Goal: Information Seeking & Learning: Check status

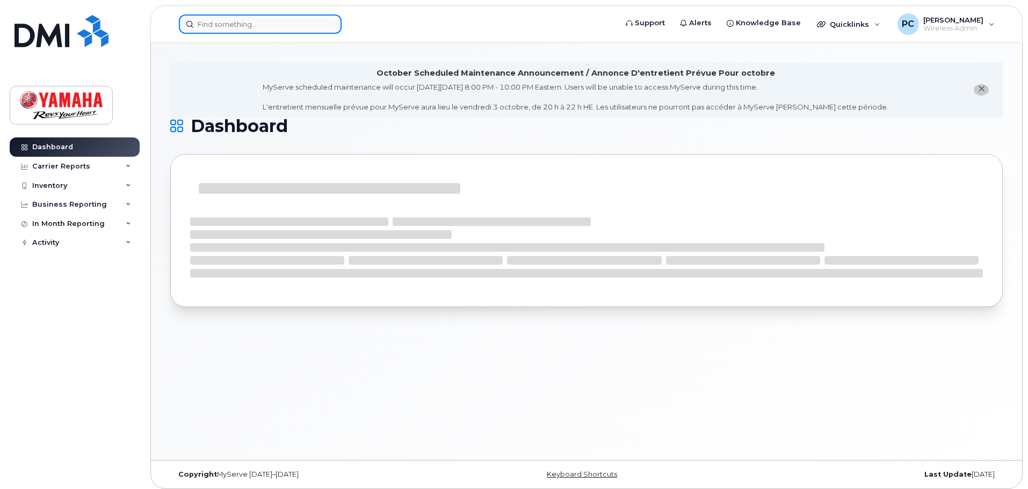
click at [284, 19] on input at bounding box center [260, 23] width 163 height 19
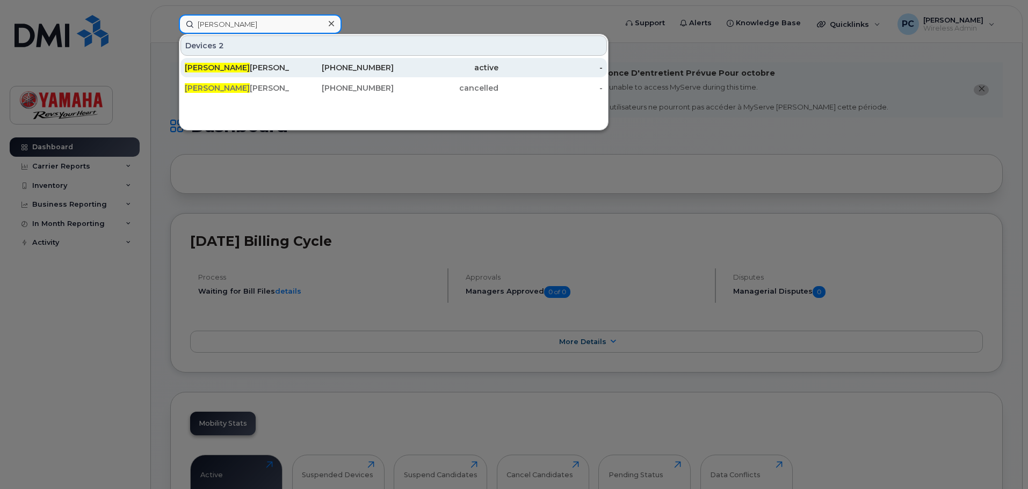
type input "parul"
click at [290, 66] on div "437-328-0535" at bounding box center [341, 67] width 105 height 11
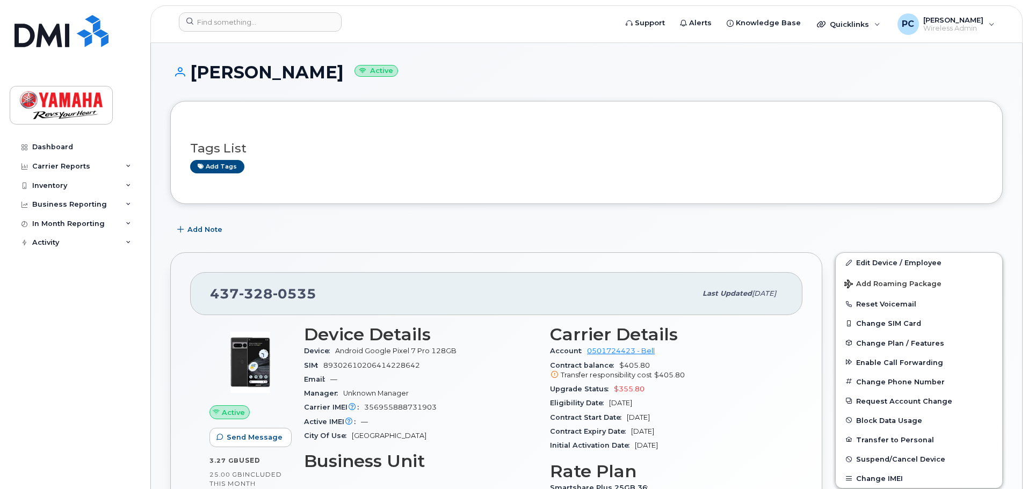
scroll to position [107, 0]
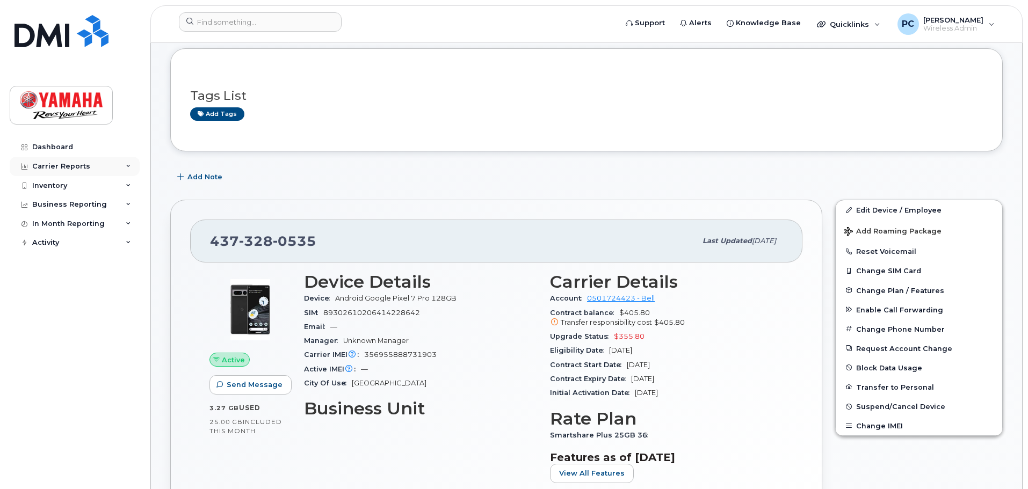
click at [90, 169] on div "Carrier Reports" at bounding box center [75, 166] width 130 height 19
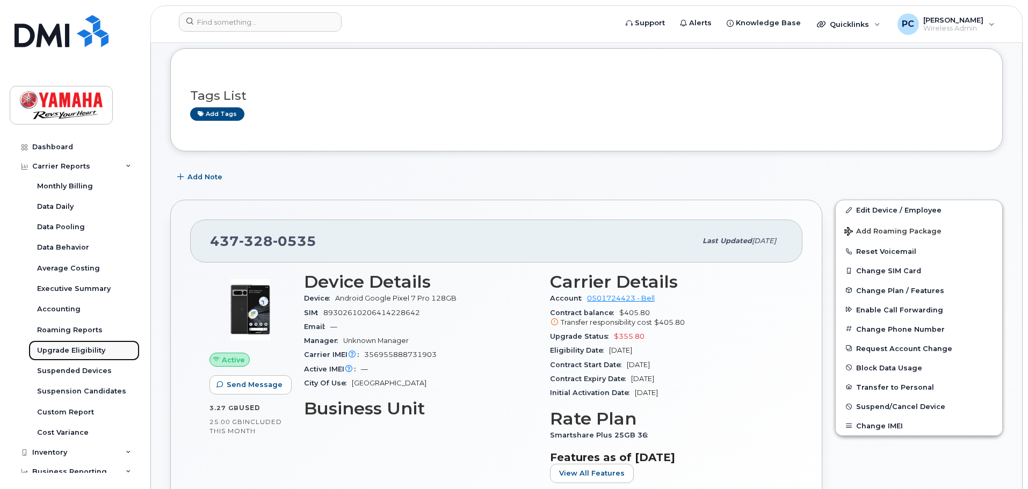
click at [83, 347] on div "Upgrade Eligibility" at bounding box center [71, 351] width 68 height 10
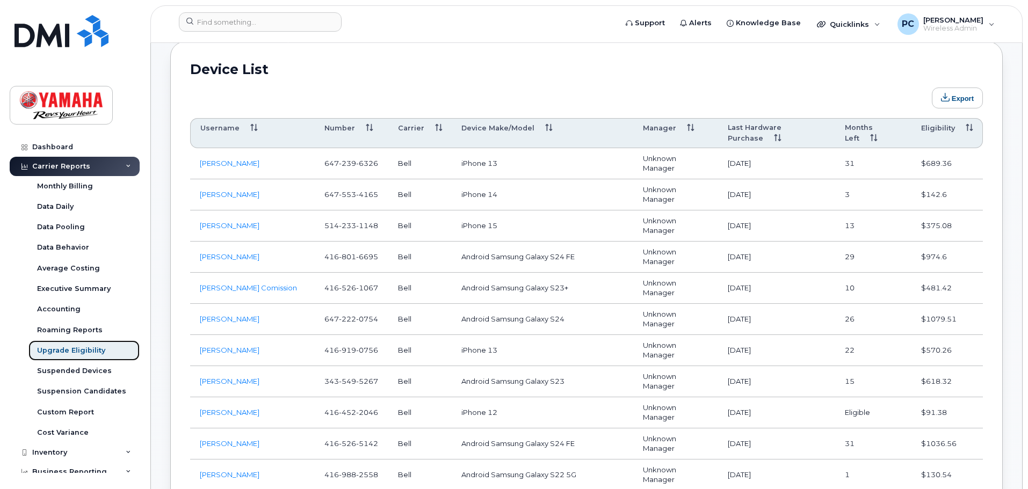
scroll to position [591, 0]
click at [939, 128] on th "Eligibility" at bounding box center [946, 132] width 71 height 30
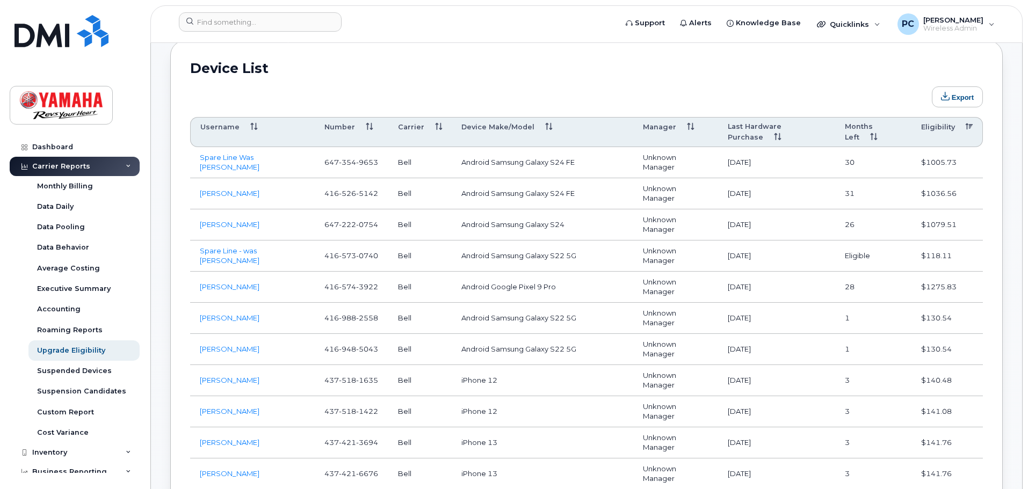
click at [939, 128] on th "Eligibility" at bounding box center [946, 132] width 71 height 30
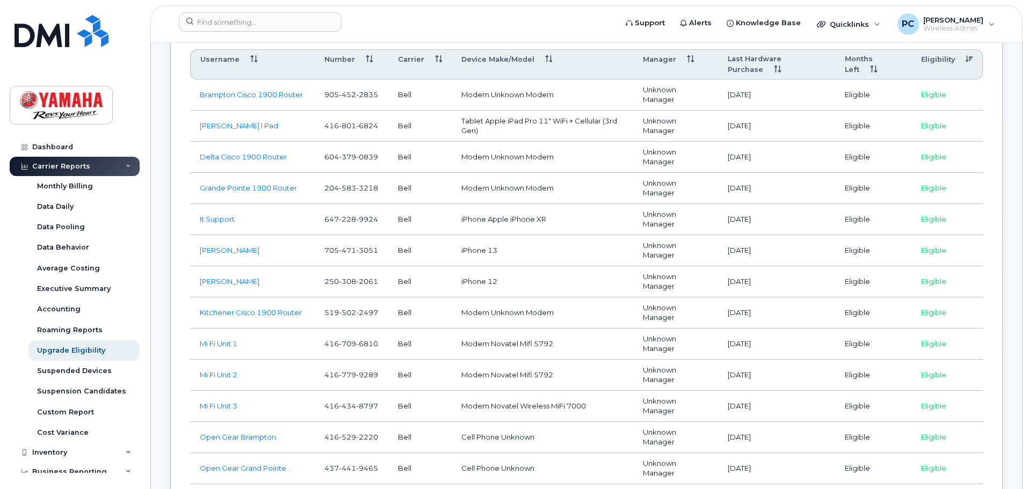
scroll to position [698, 0]
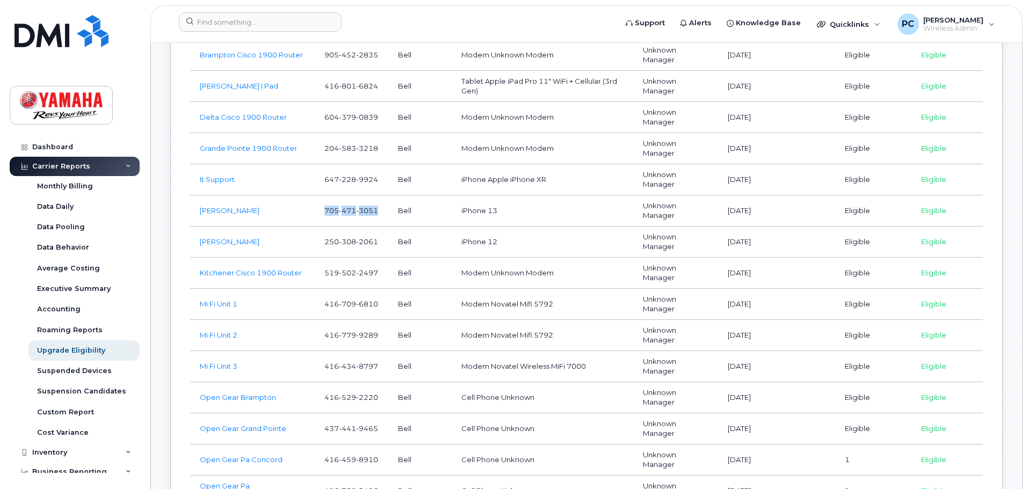
drag, startPoint x: 324, startPoint y: 209, endPoint x: 387, endPoint y: 216, distance: 63.2
click at [387, 216] on td "[PHONE_NUMBER]" at bounding box center [352, 210] width 74 height 31
copy span "[PHONE_NUMBER]"
drag, startPoint x: 321, startPoint y: 241, endPoint x: 380, endPoint y: 242, distance: 58.5
click at [380, 242] on td "[PHONE_NUMBER]" at bounding box center [352, 242] width 74 height 31
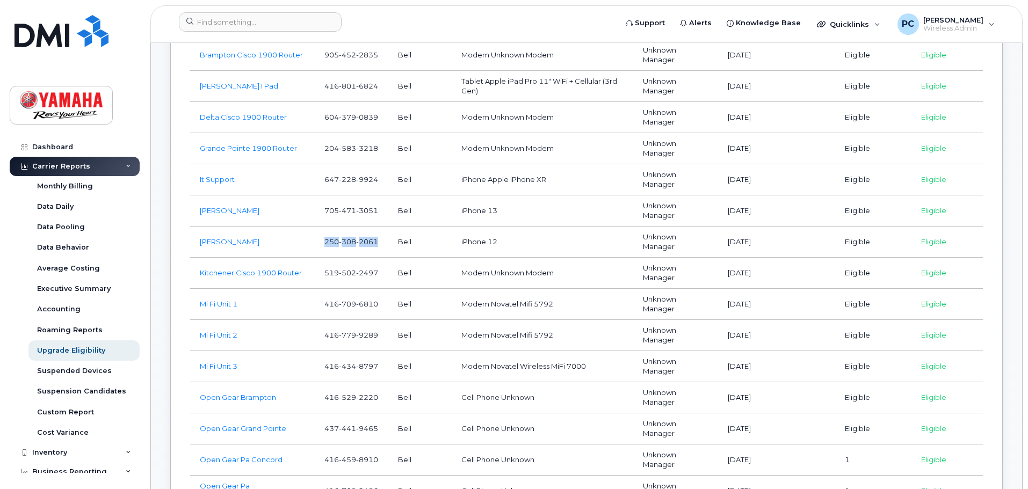
copy span "[PHONE_NUMBER]"
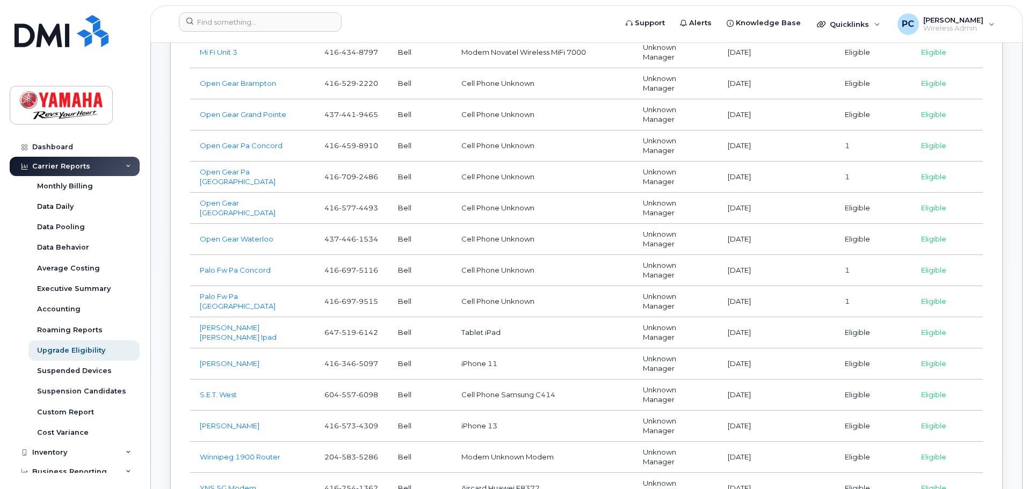
scroll to position [1020, 0]
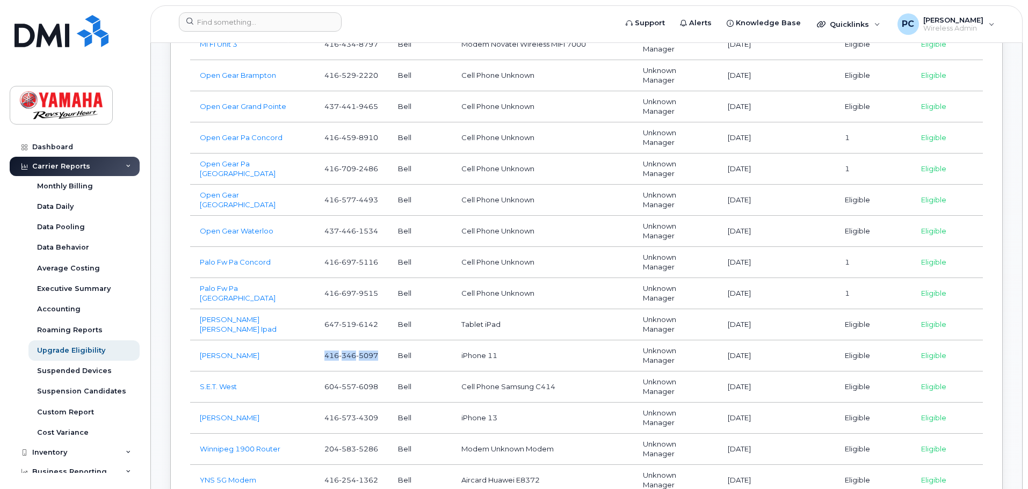
drag, startPoint x: 320, startPoint y: 352, endPoint x: 380, endPoint y: 352, distance: 60.1
click at [380, 352] on td "[PHONE_NUMBER]" at bounding box center [352, 355] width 74 height 31
copy span "[PHONE_NUMBER]"
drag, startPoint x: 314, startPoint y: 416, endPoint x: 379, endPoint y: 416, distance: 64.4
click at [379, 416] on tr "[PERSON_NAME] [PHONE_NUMBER] Bell iPhone 13 Unknown Manager [DATE] Eligible Eli…" at bounding box center [586, 418] width 793 height 31
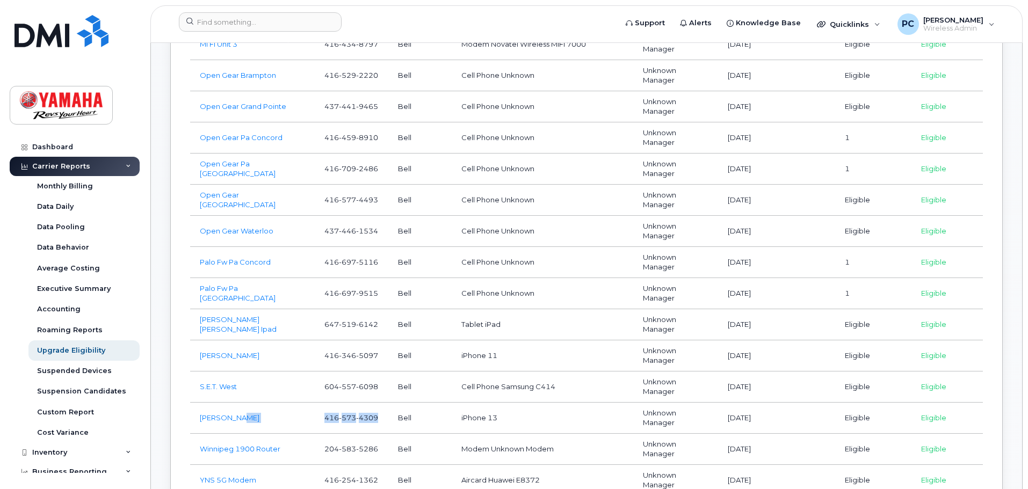
copy tr "[PHONE_NUMBER]"
click at [592, 285] on td "Cell Phone Unknown" at bounding box center [543, 293] width 182 height 31
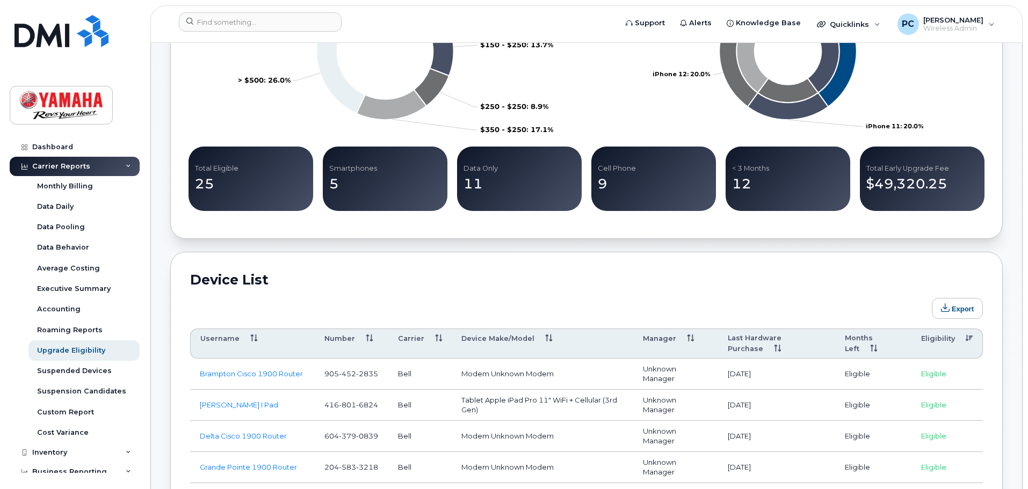
scroll to position [537, 0]
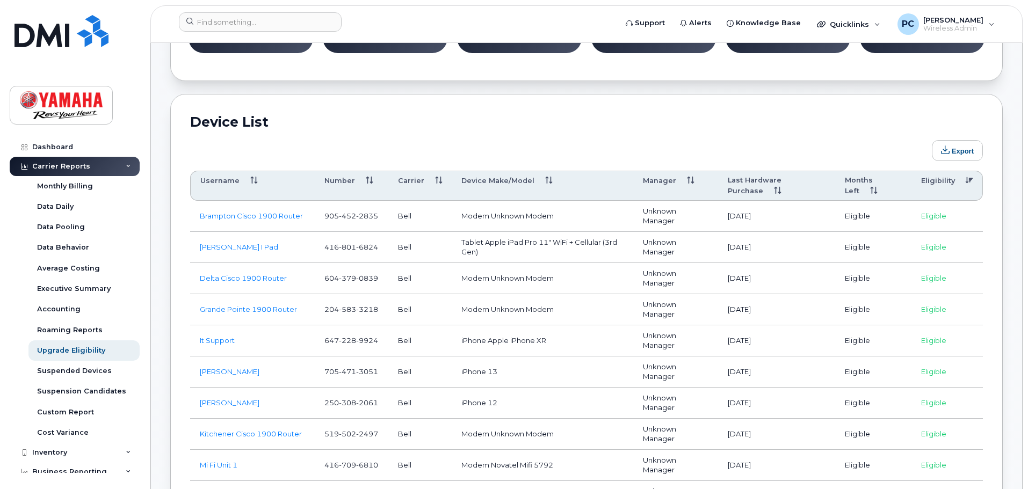
click at [770, 184] on th "Last Hardware Purchase" at bounding box center [776, 186] width 117 height 30
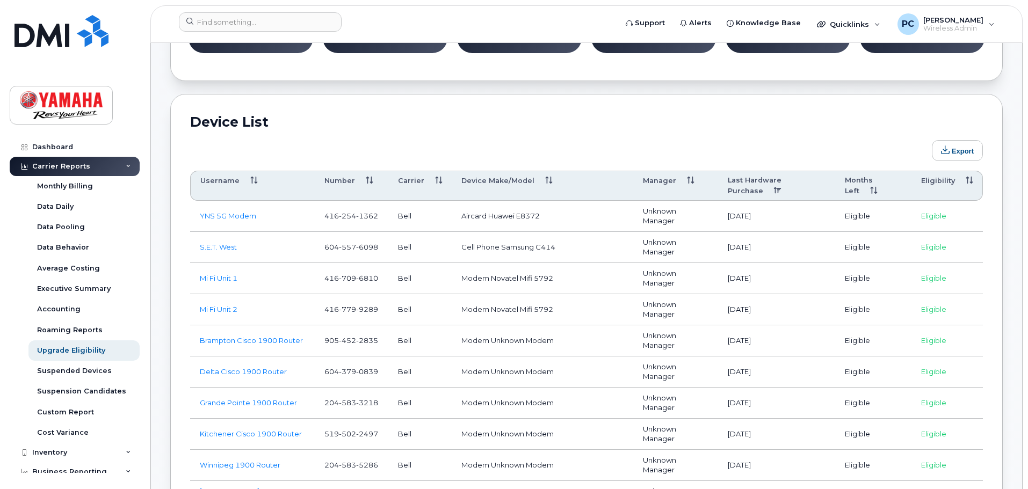
click at [772, 184] on th "Last Hardware Purchase" at bounding box center [776, 186] width 117 height 30
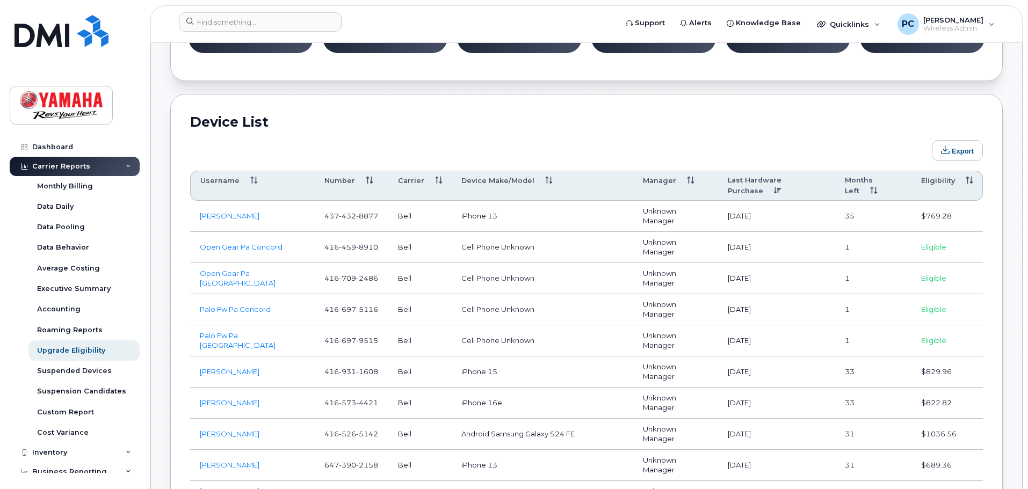
click at [769, 183] on th "Last Hardware Purchase" at bounding box center [776, 186] width 117 height 30
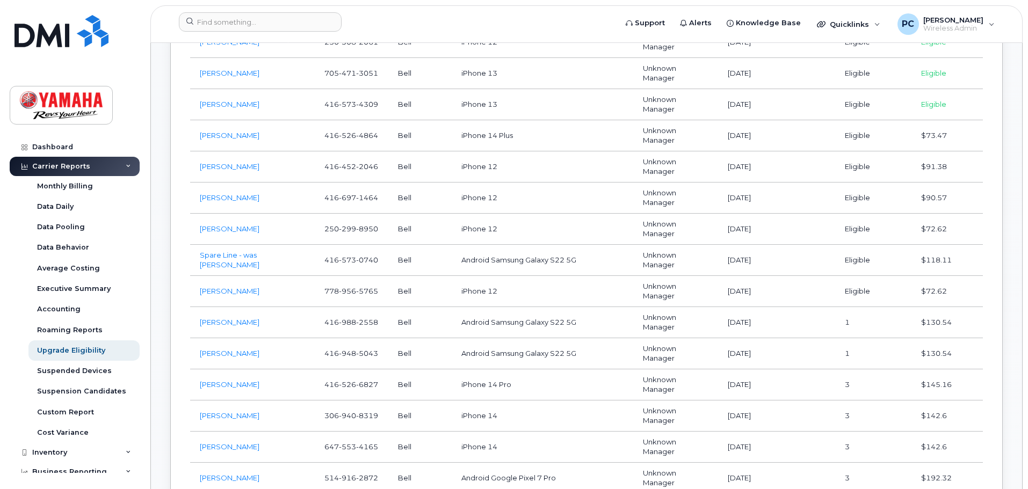
scroll to position [1128, 0]
